Goal: Check status: Check status

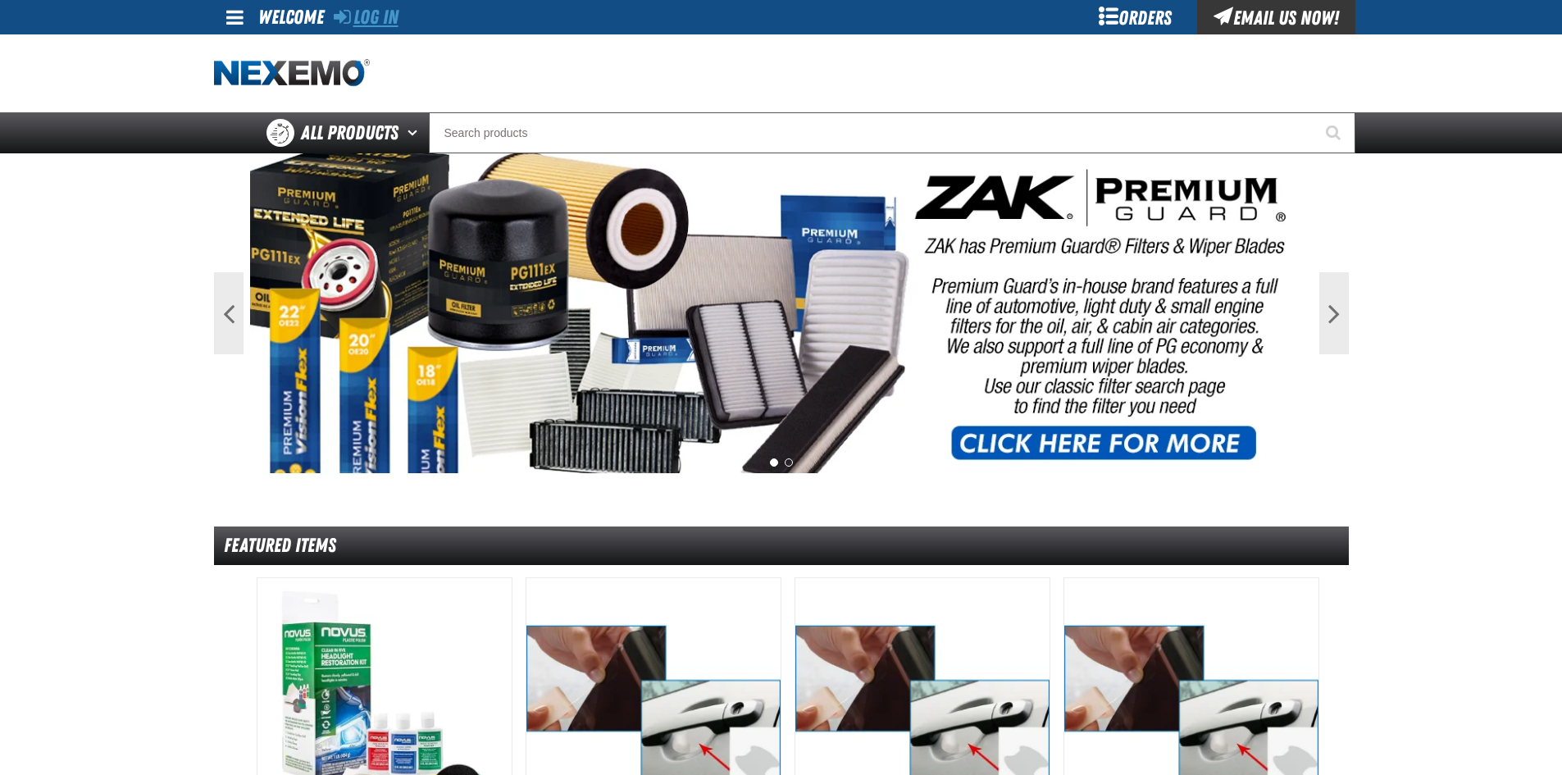
click at [364, 17] on link "Log In" at bounding box center [366, 17] width 65 height 23
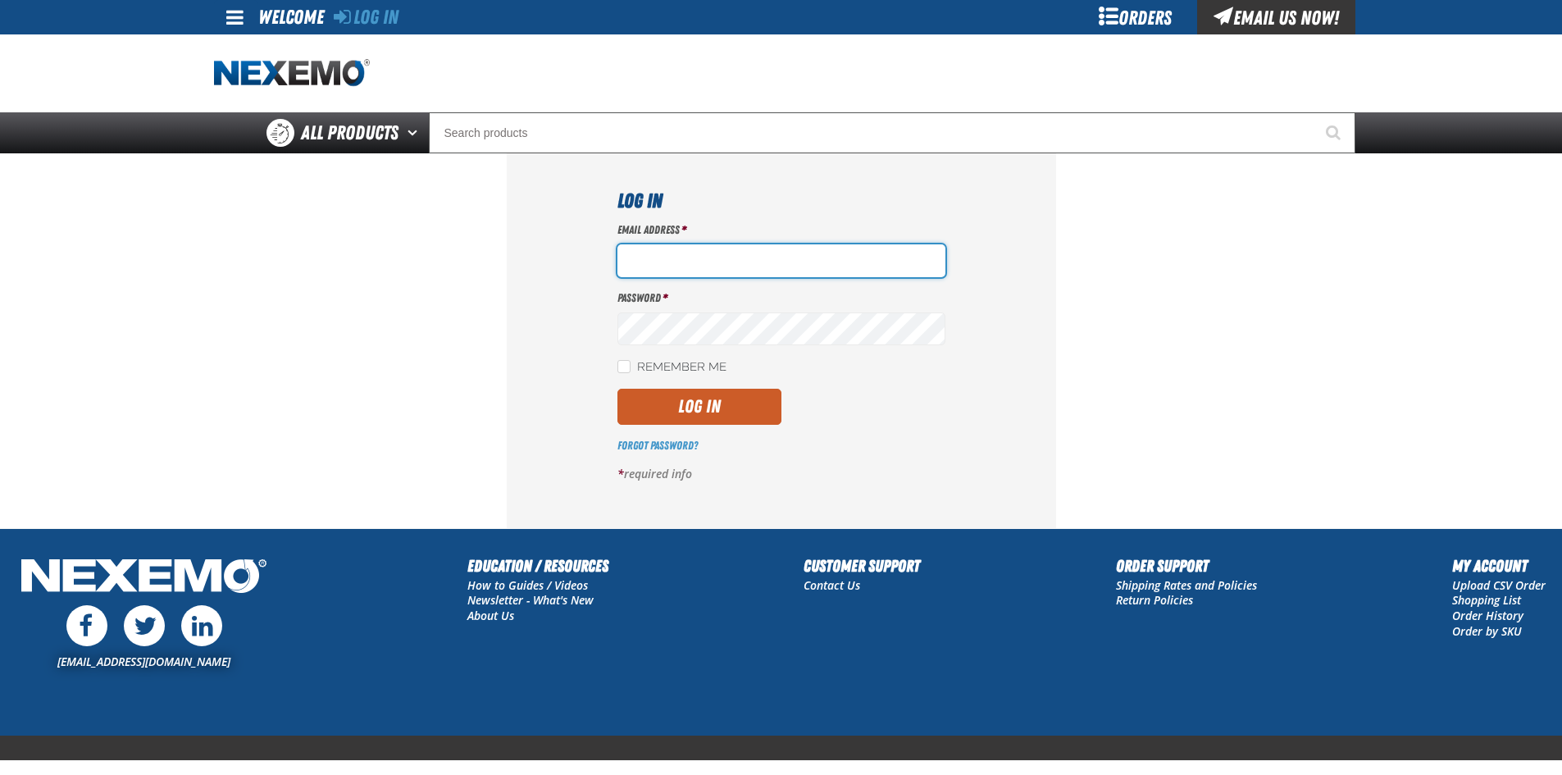
drag, startPoint x: 633, startPoint y: 264, endPoint x: 645, endPoint y: 267, distance: 11.9
click at [633, 264] on input "Email Address *" at bounding box center [782, 260] width 328 height 33
type input "nfederman@vtaig.com"
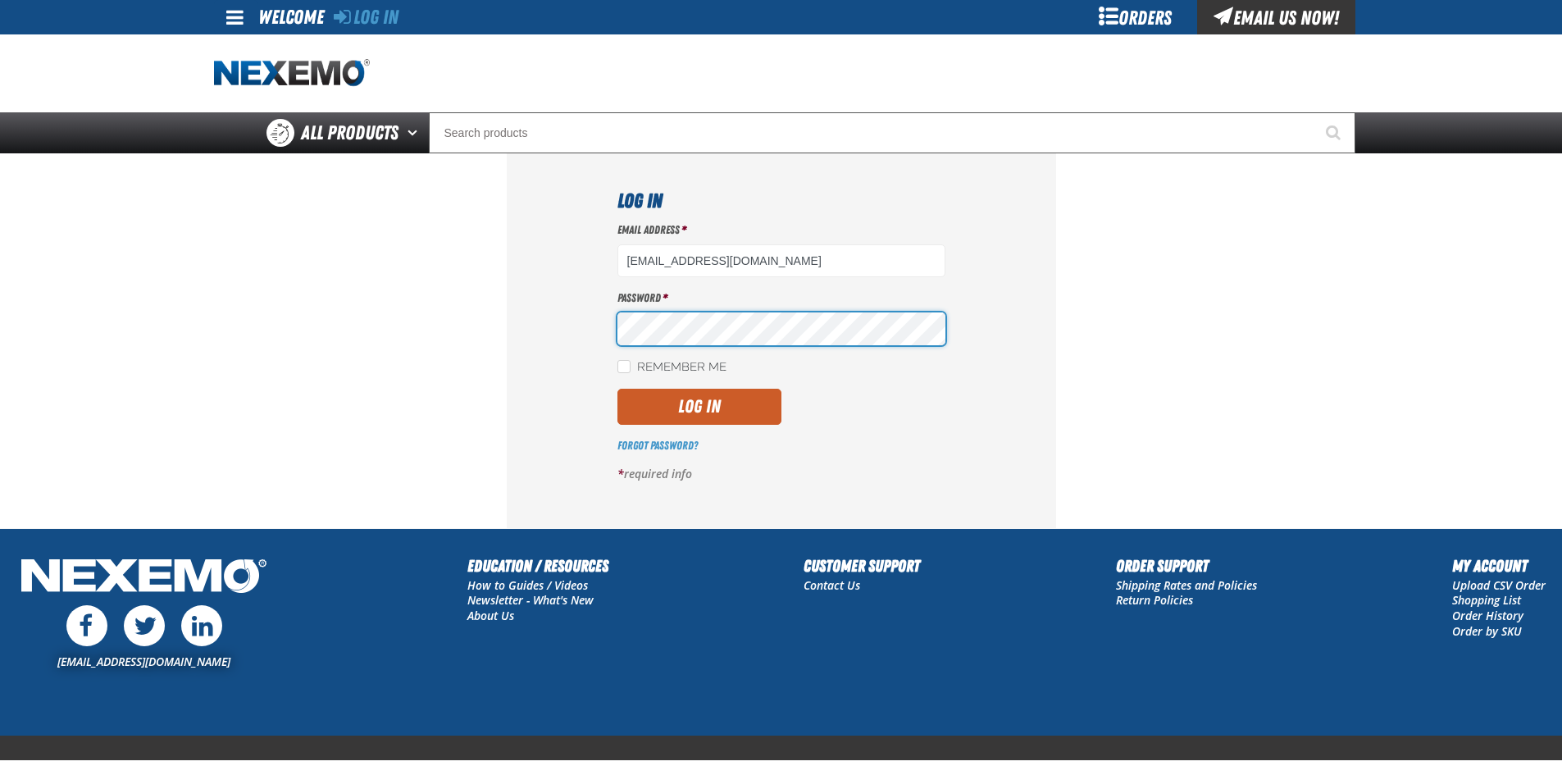
click at [618, 389] on button "Log In" at bounding box center [700, 407] width 164 height 36
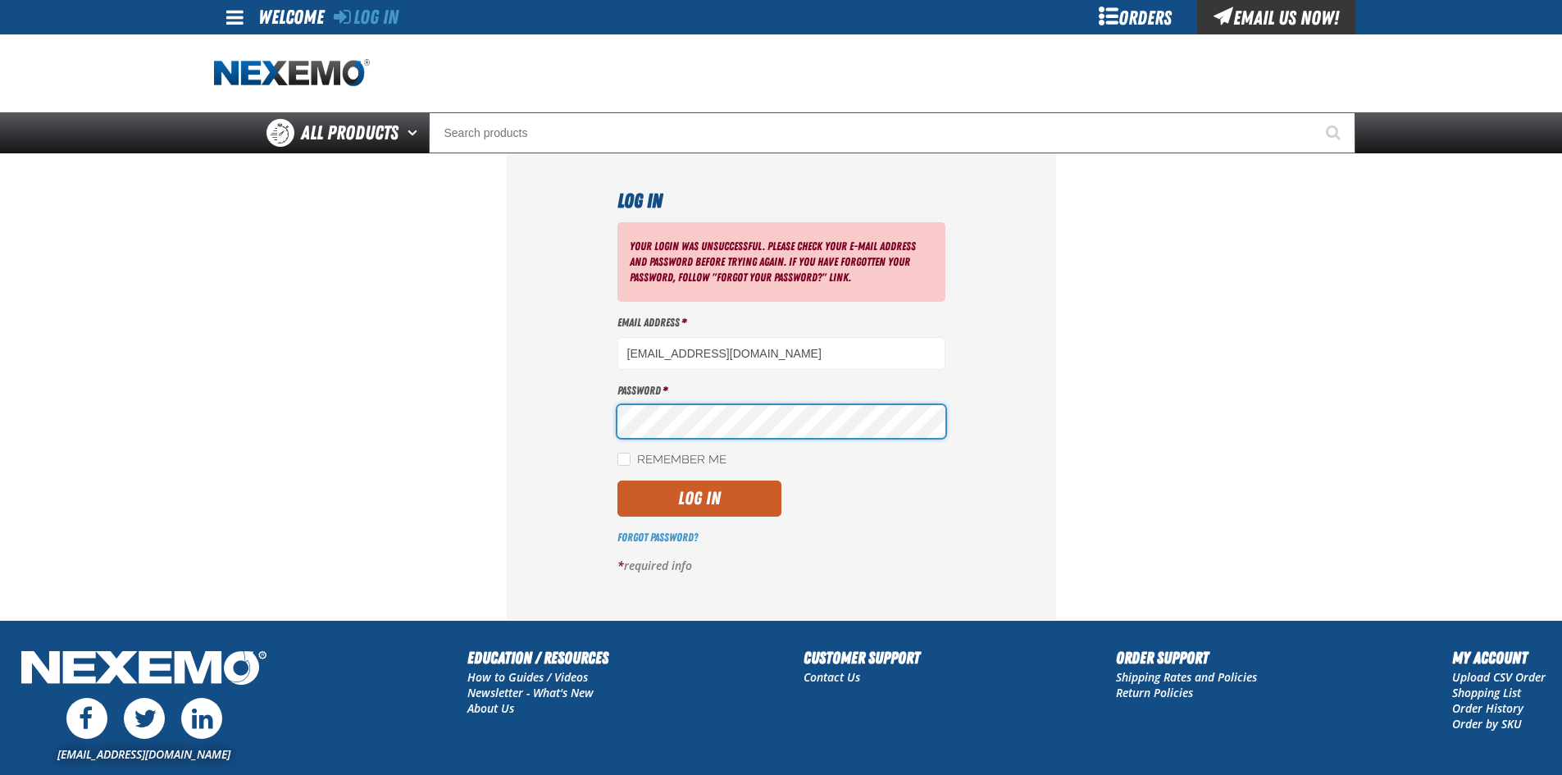
click at [618, 481] on button "Log In" at bounding box center [700, 499] width 164 height 36
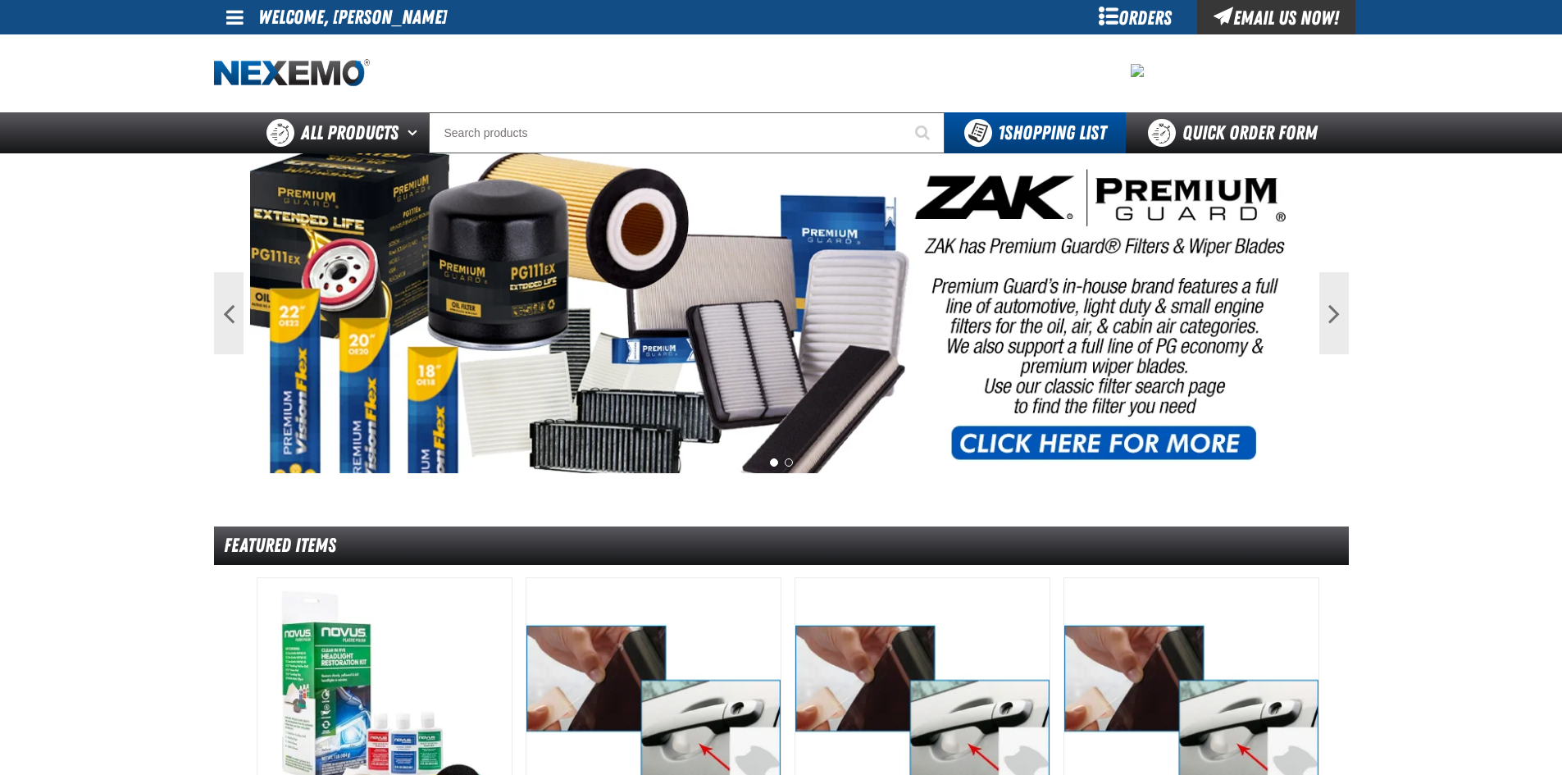
click at [226, 25] on span at bounding box center [234, 17] width 17 height 20
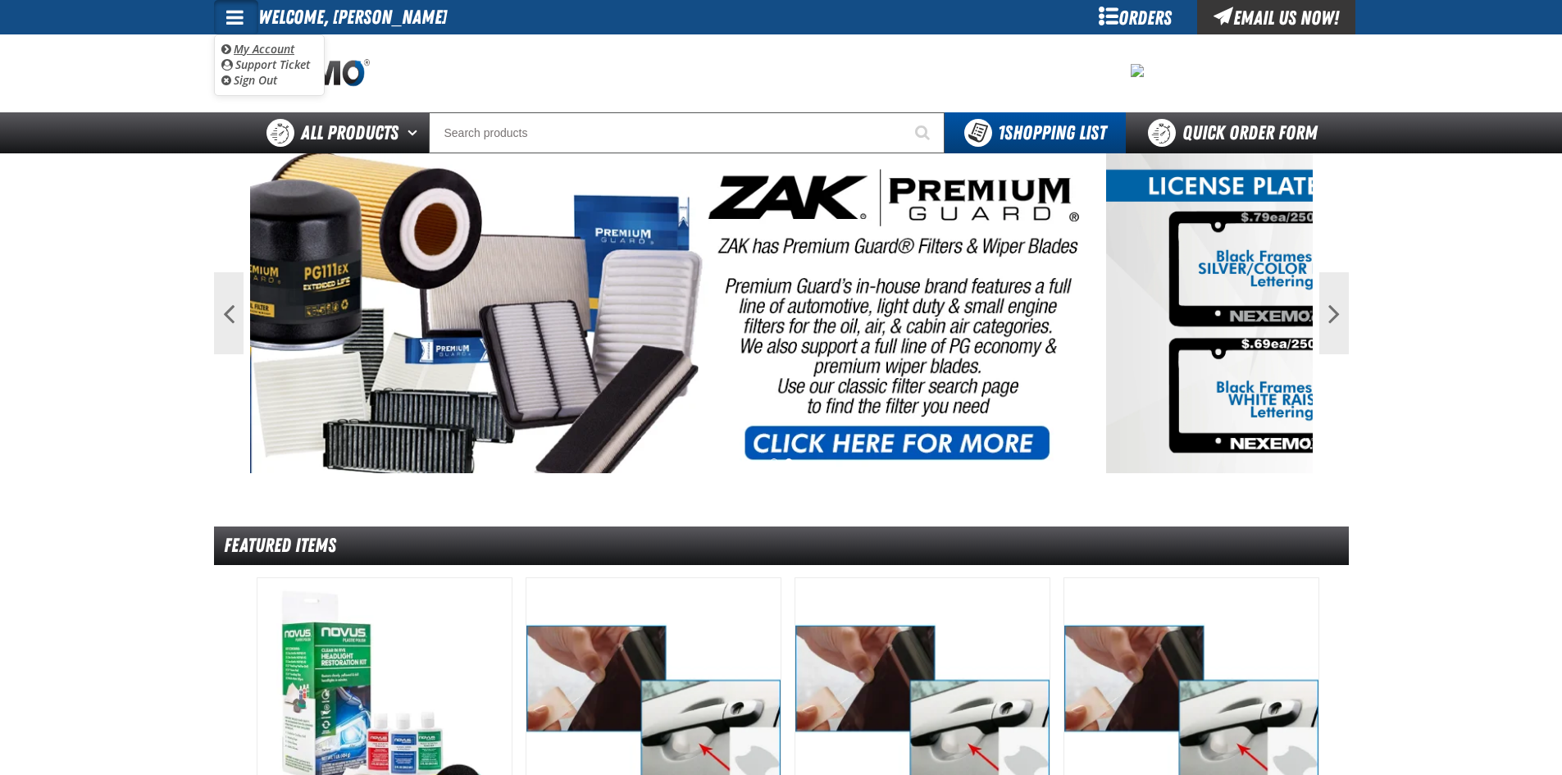
click at [282, 48] on link "My Account My Account" at bounding box center [257, 49] width 73 height 16
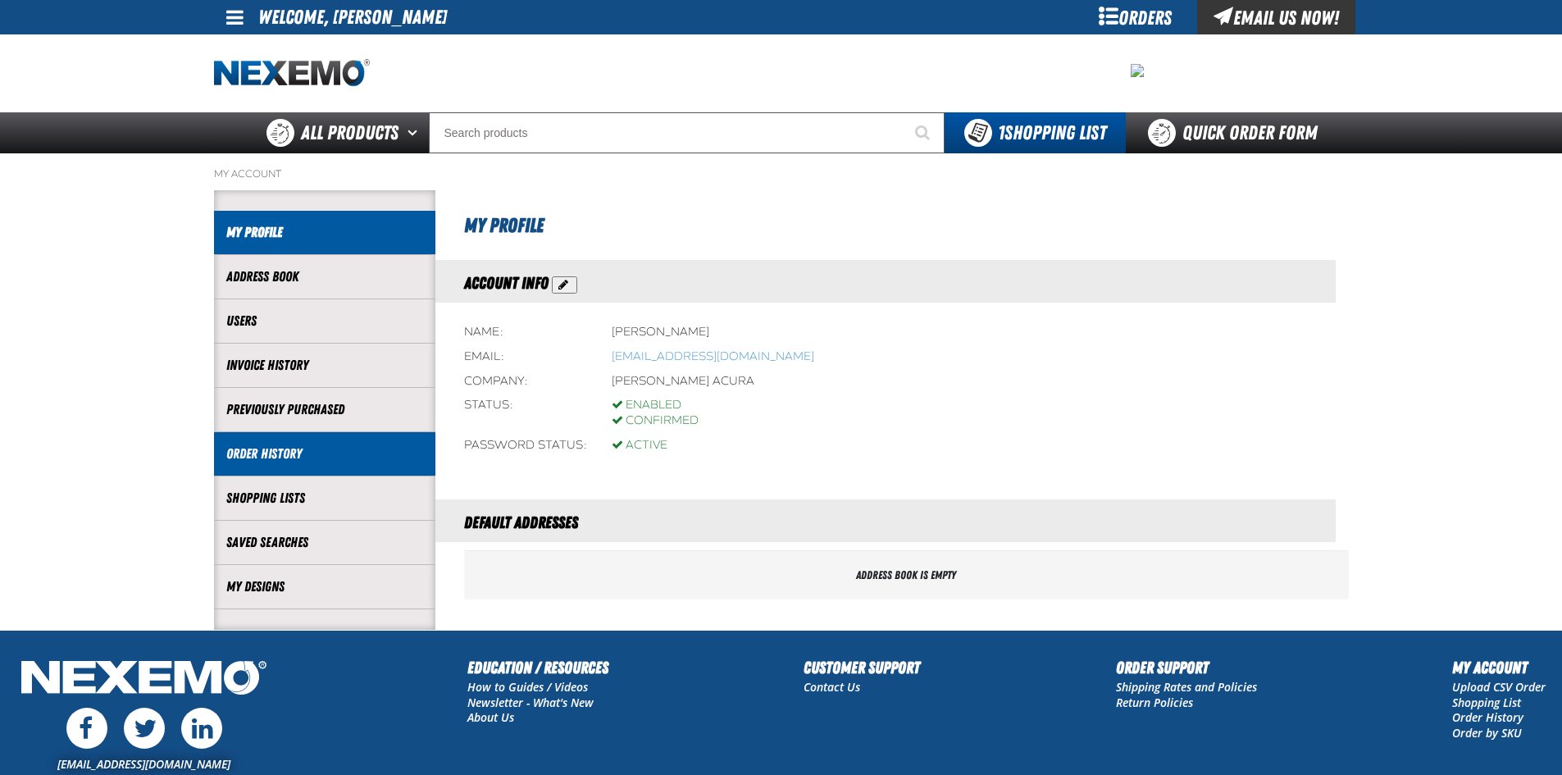
click at [259, 445] on link "Order History" at bounding box center [324, 454] width 197 height 19
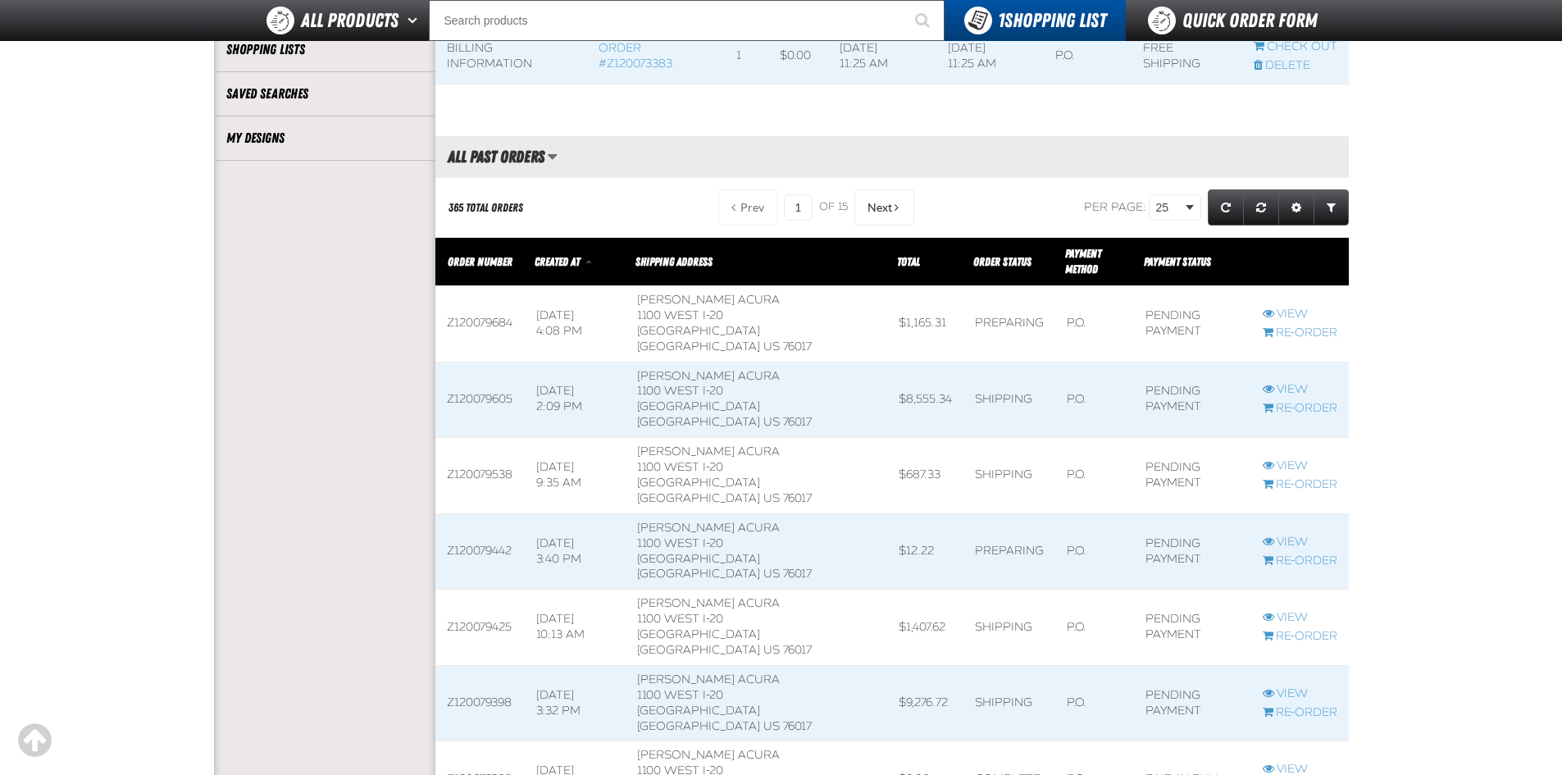
scroll to position [437, 0]
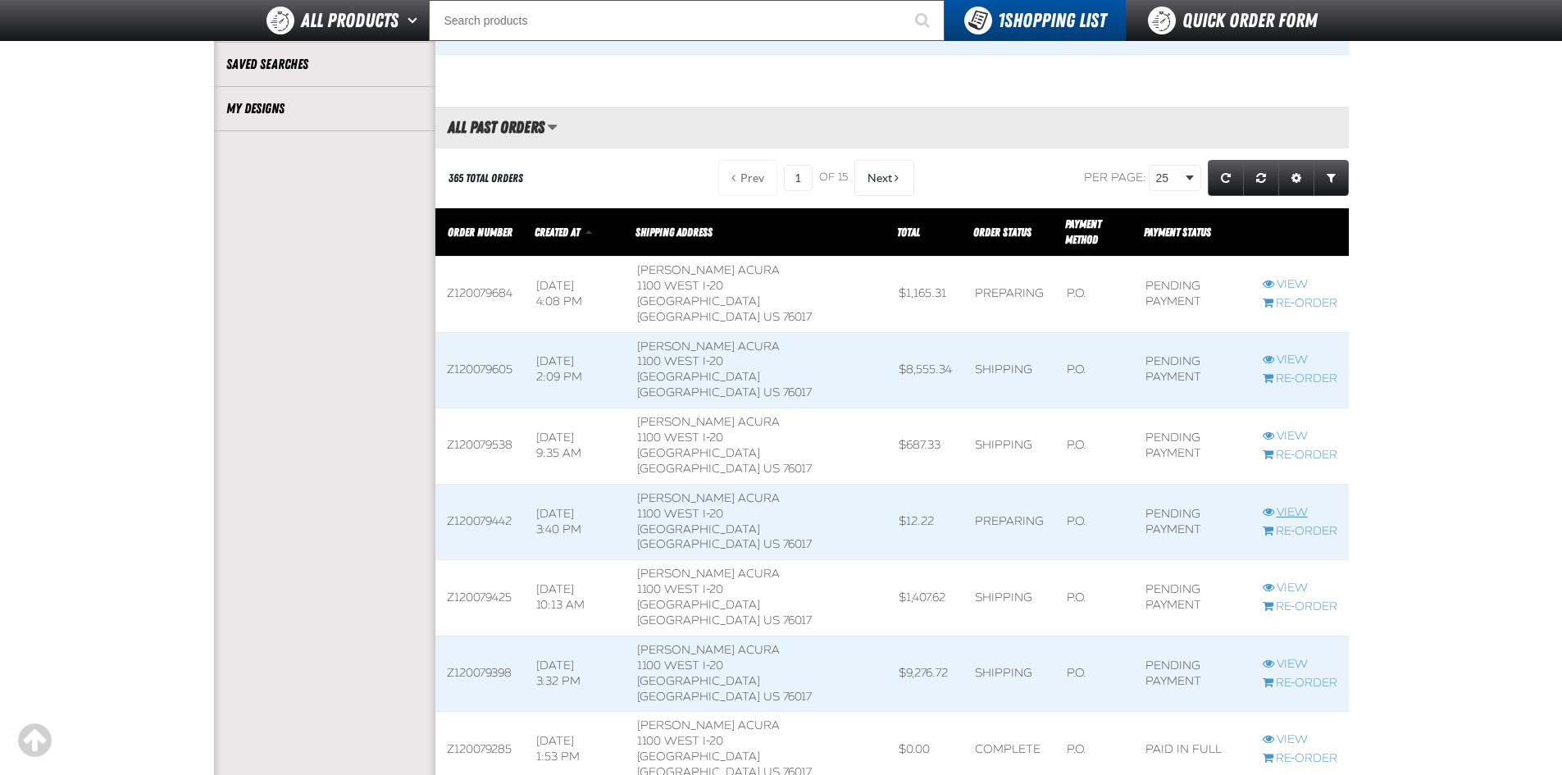
click at [1284, 505] on link "View" at bounding box center [1300, 513] width 75 height 16
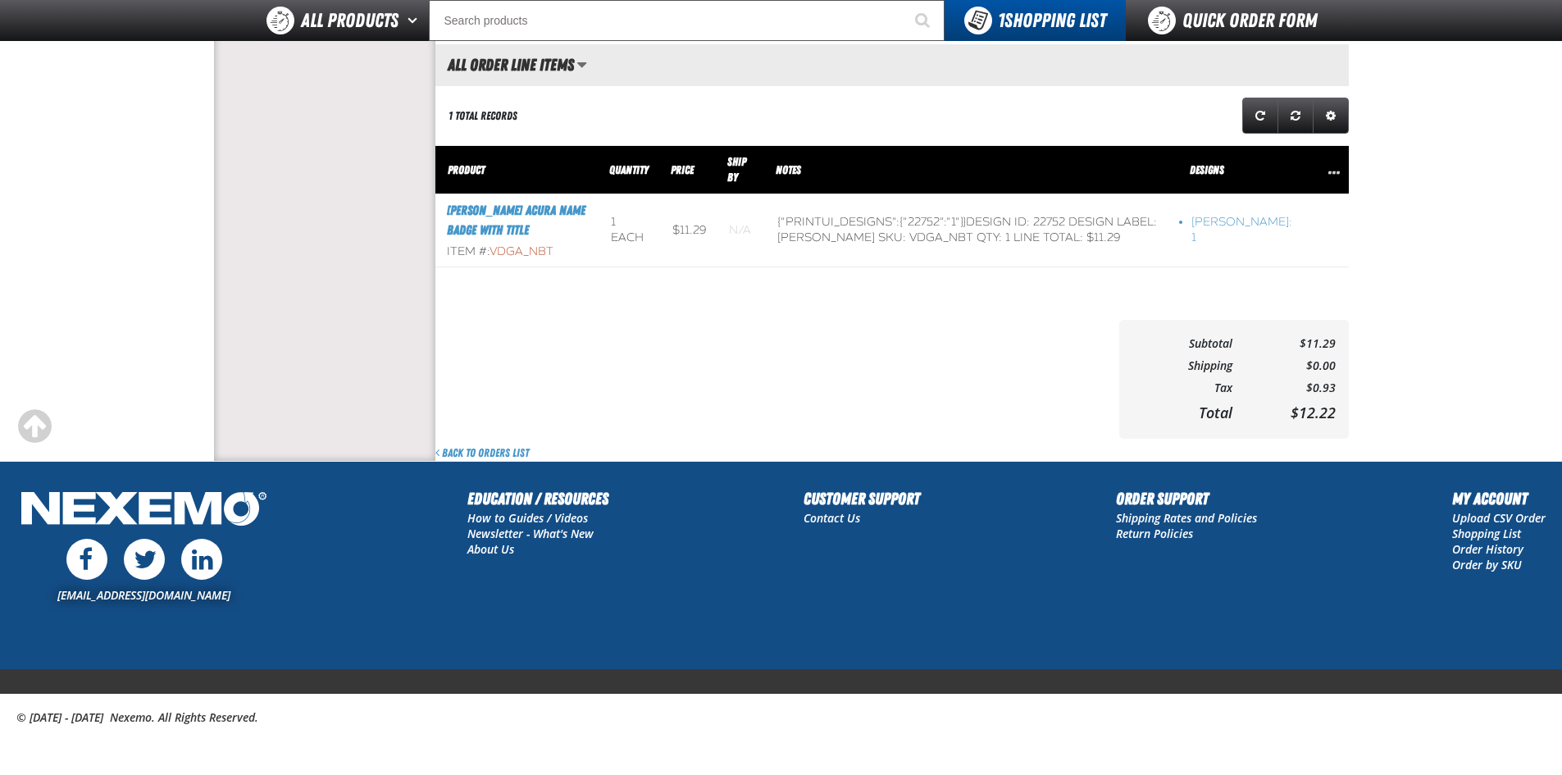
scroll to position [354, 0]
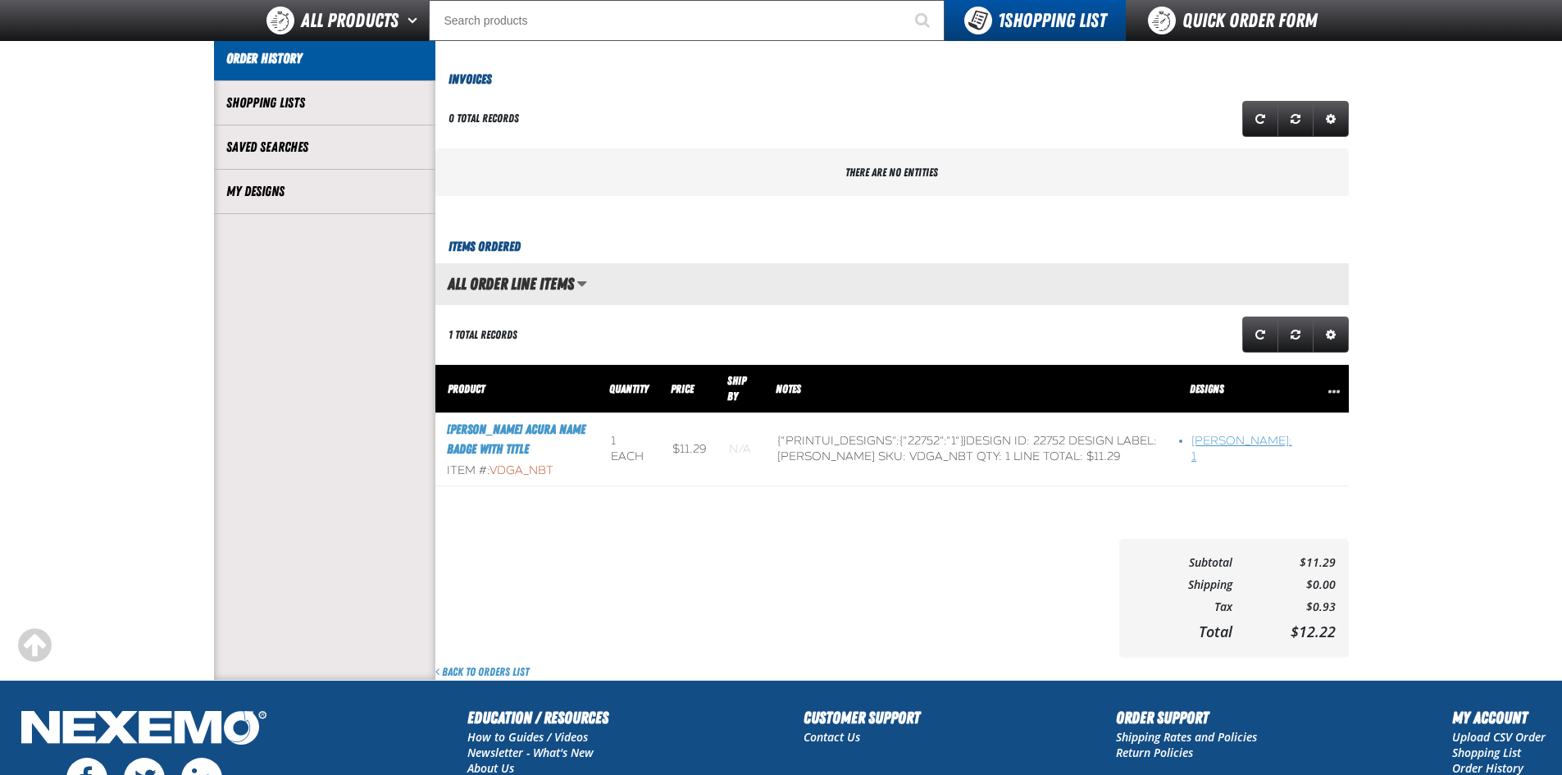
click at [1262, 453] on li "justin moore: 1" at bounding box center [1244, 449] width 104 height 31
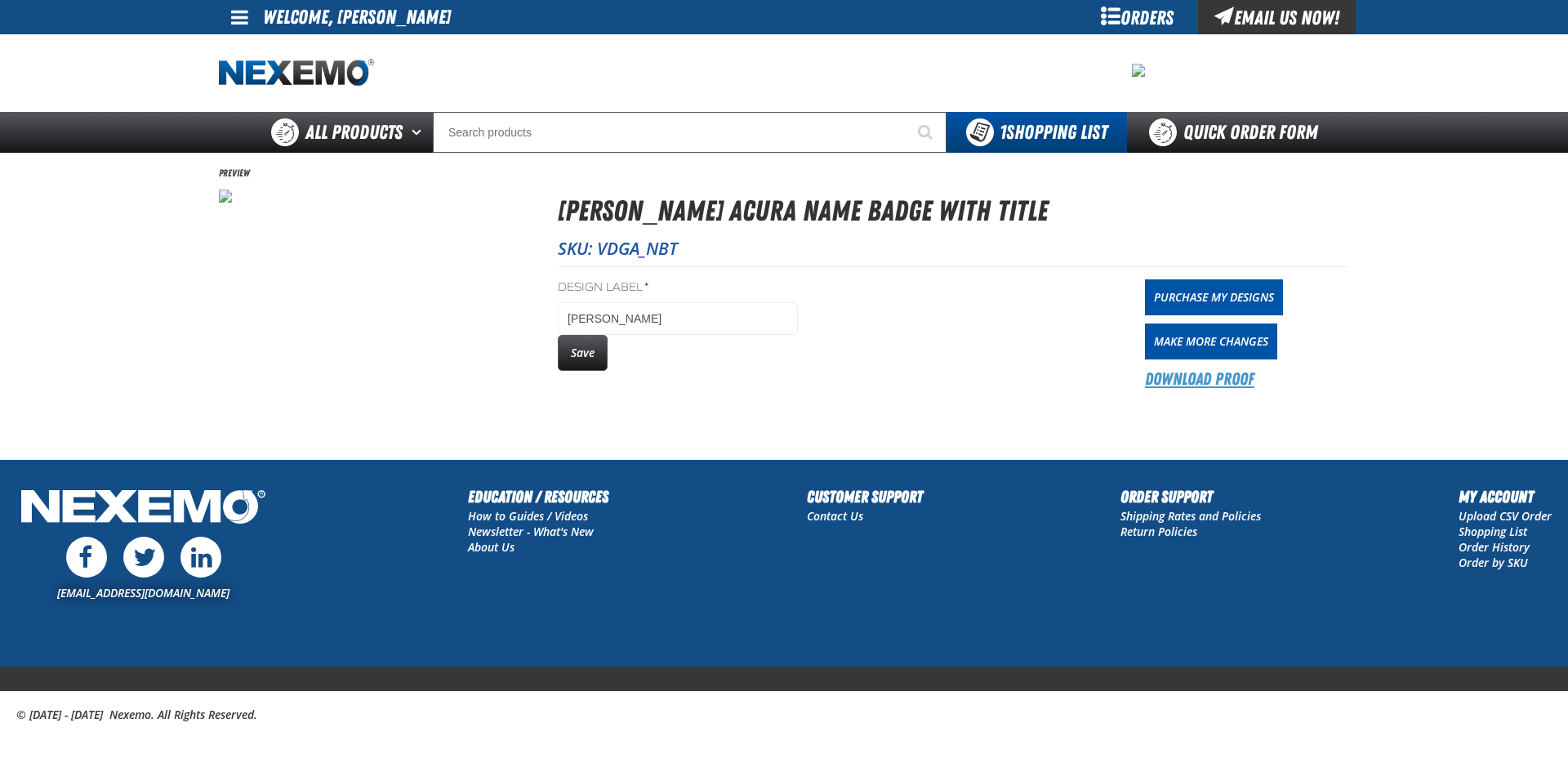
click at [1189, 374] on link "Download Proof" at bounding box center [1200, 379] width 110 height 23
click at [842, 516] on link "Contact Us" at bounding box center [834, 516] width 57 height 16
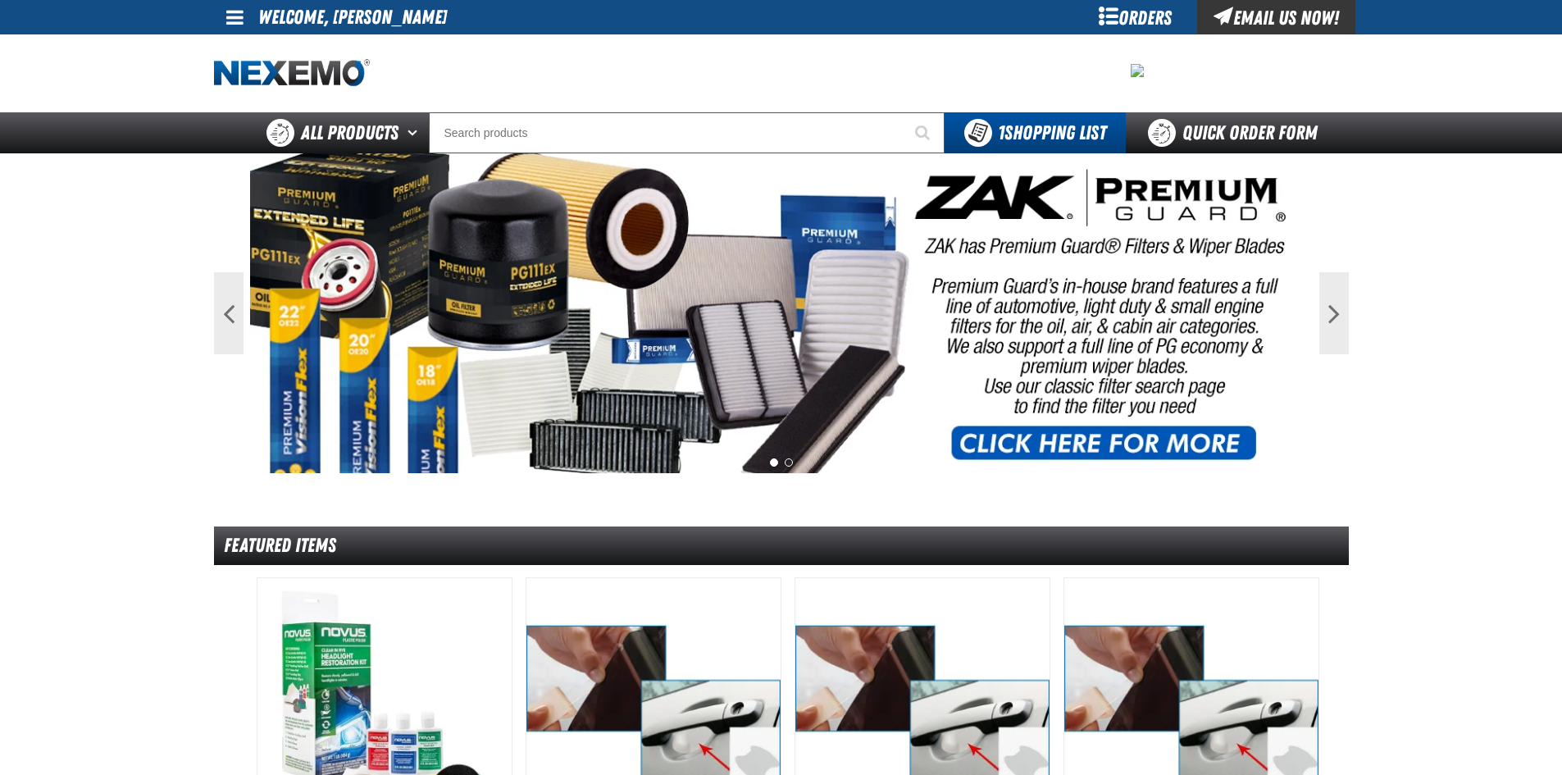
click at [240, 21] on span at bounding box center [234, 17] width 17 height 20
click at [267, 47] on link "My Account My Account" at bounding box center [257, 49] width 73 height 16
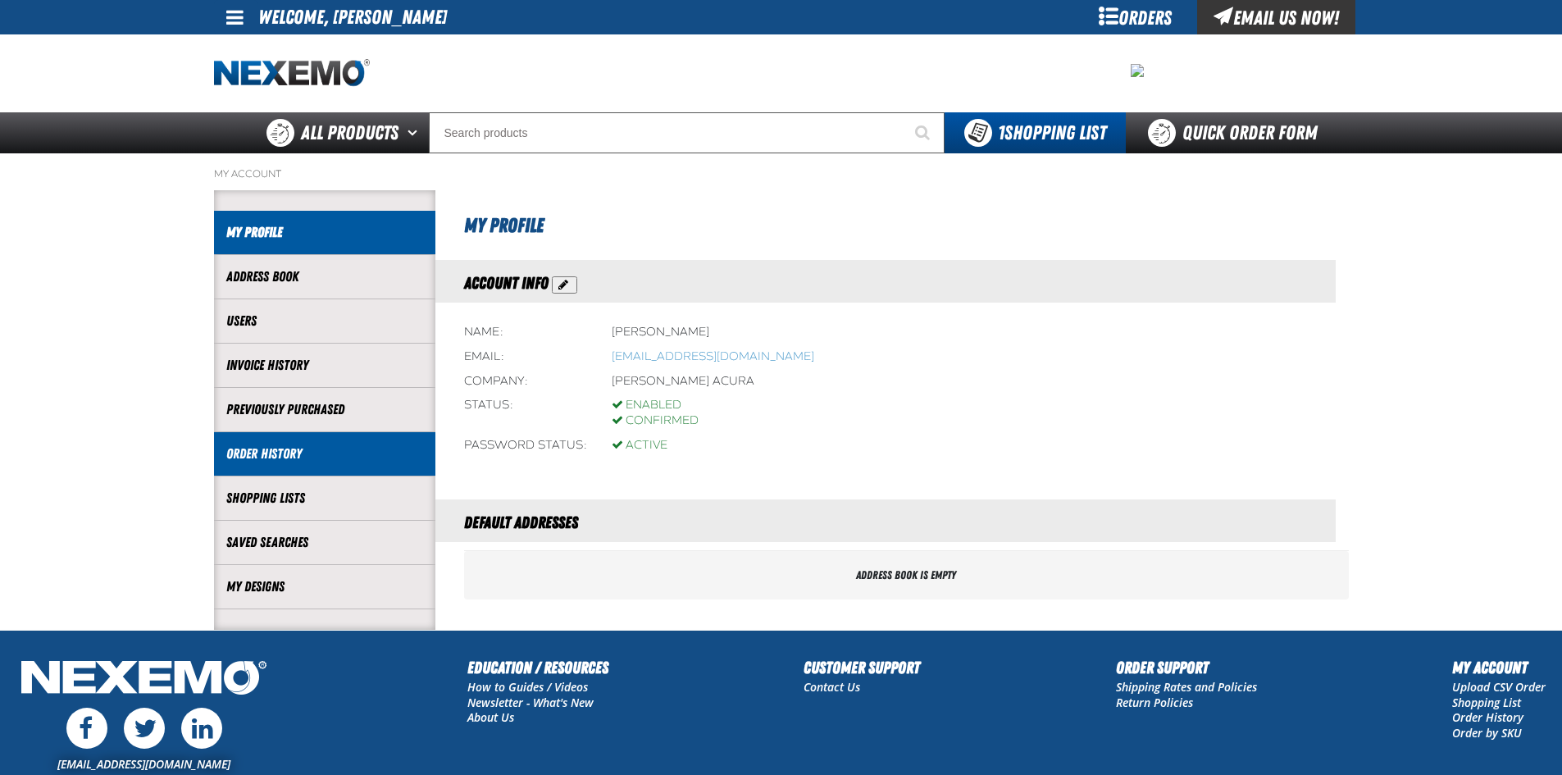
click at [239, 442] on li "Order History" at bounding box center [324, 454] width 221 height 44
click at [258, 454] on link "Order History" at bounding box center [324, 454] width 197 height 19
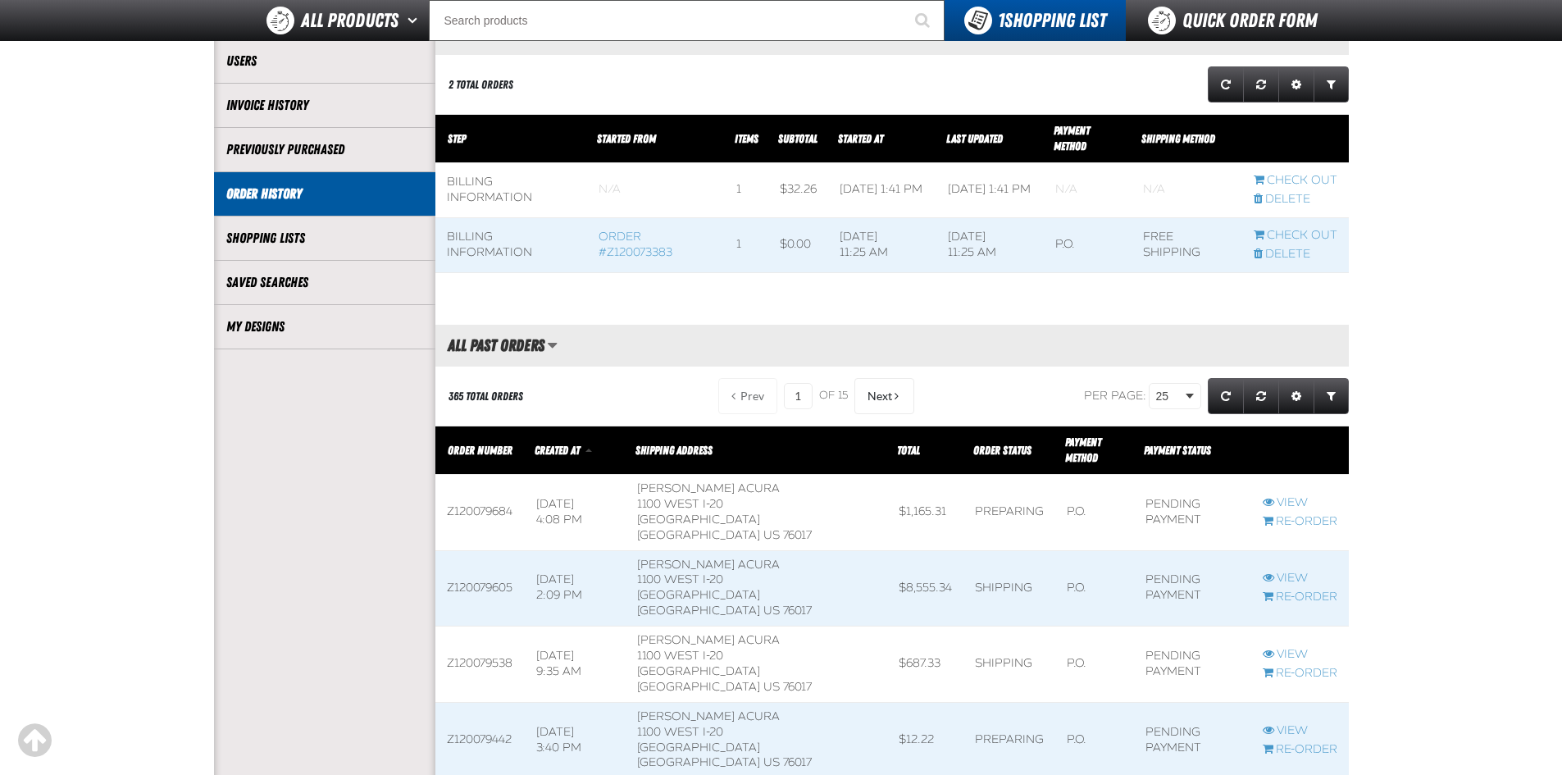
scroll to position [437, 0]
